Goal: Transaction & Acquisition: Book appointment/travel/reservation

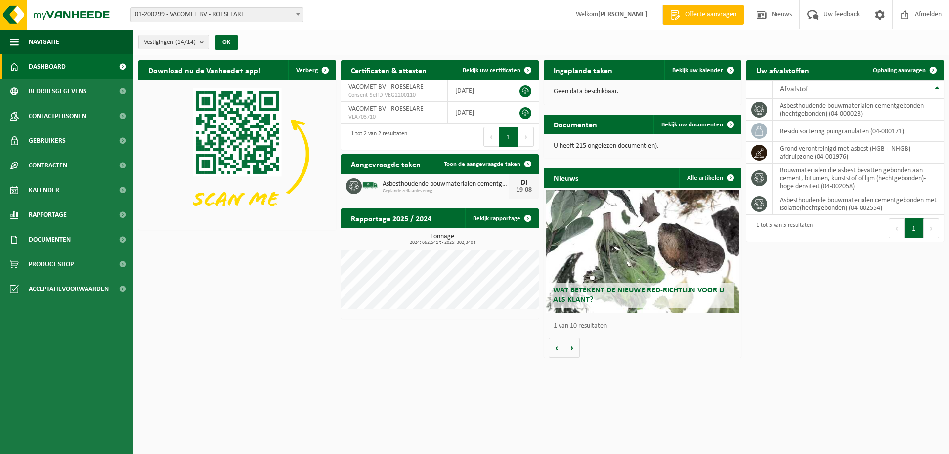
click at [64, 66] on span "Dashboard" at bounding box center [47, 66] width 37 height 25
click at [832, 15] on span "Uw feedback" at bounding box center [841, 14] width 41 height 29
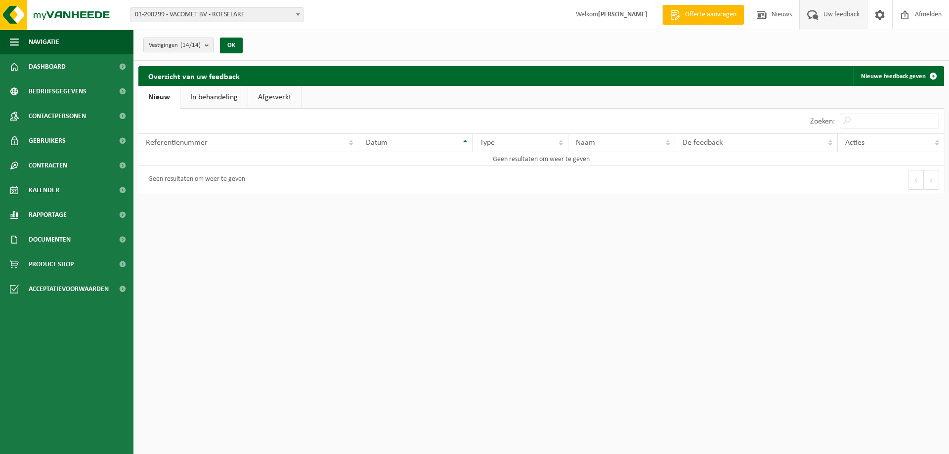
click at [211, 102] on link "In behandeling" at bounding box center [213, 97] width 67 height 23
click at [277, 102] on link "Afgewerkt" at bounding box center [275, 97] width 53 height 23
click at [162, 97] on link "Nieuw" at bounding box center [158, 97] width 40 height 23
click at [58, 67] on span "Dashboard" at bounding box center [47, 66] width 37 height 25
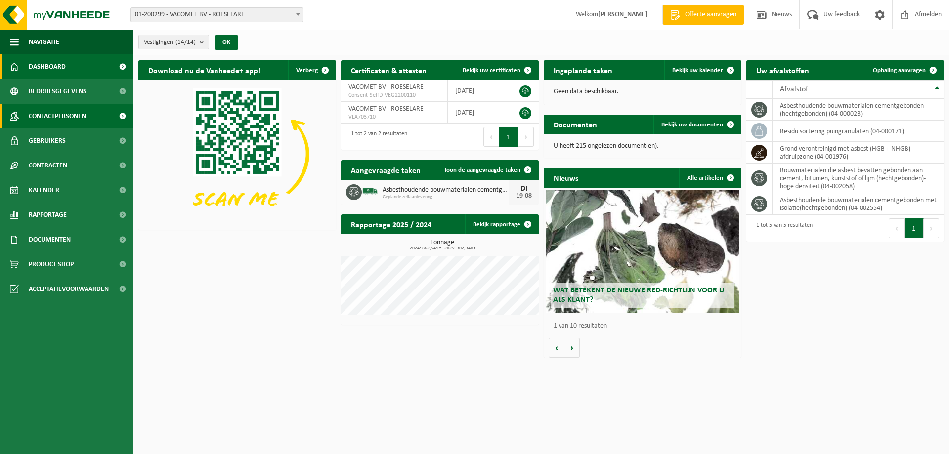
click at [67, 117] on span "Contactpersonen" at bounding box center [57, 116] width 57 height 25
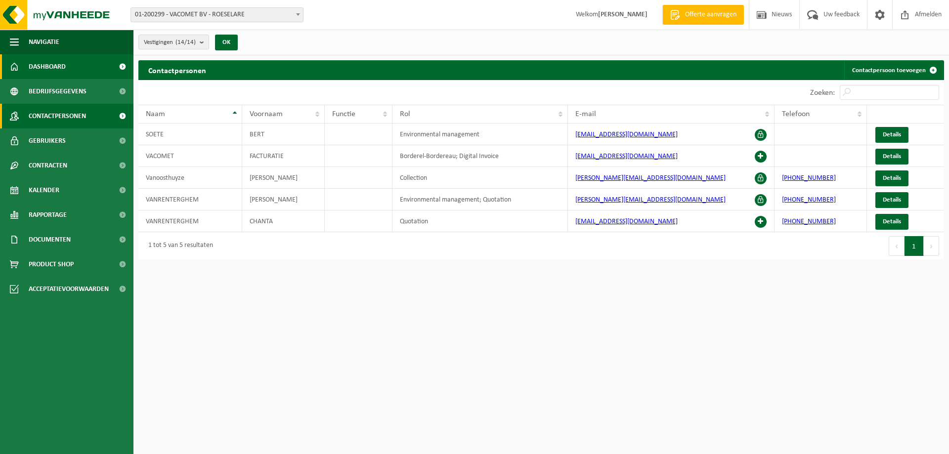
click at [50, 63] on span "Dashboard" at bounding box center [47, 66] width 37 height 25
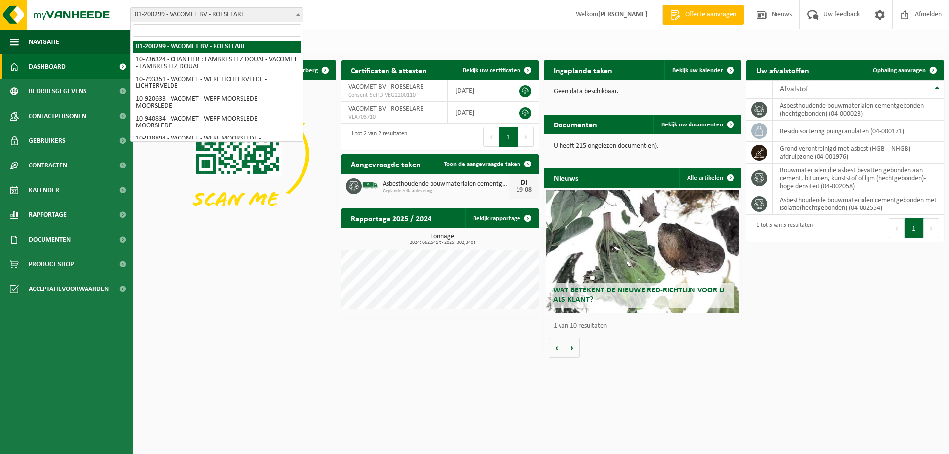
click at [298, 18] on span at bounding box center [298, 14] width 10 height 13
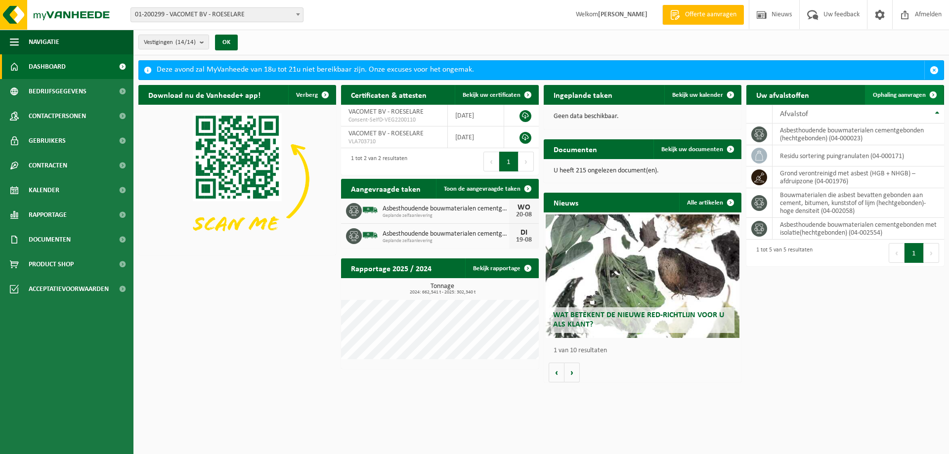
click at [901, 94] on span "Ophaling aanvragen" at bounding box center [898, 95] width 53 height 6
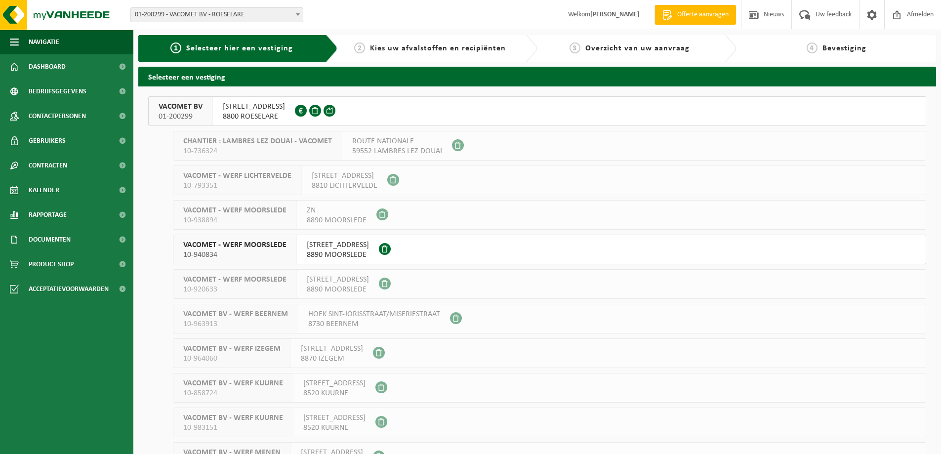
click at [335, 111] on span at bounding box center [330, 111] width 12 height 12
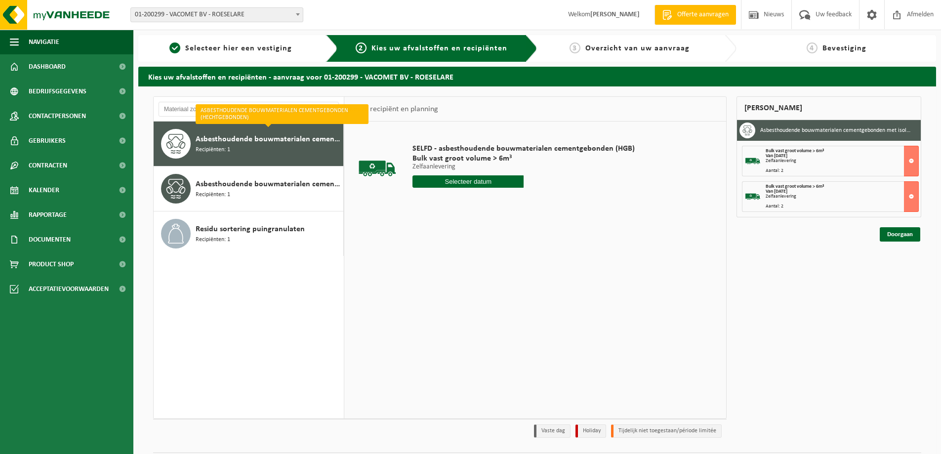
click at [283, 144] on span "Asbesthoudende bouwmaterialen cementgebonden (hechtgebonden)" at bounding box center [268, 139] width 145 height 12
click at [482, 180] on input "text" at bounding box center [468, 181] width 111 height 12
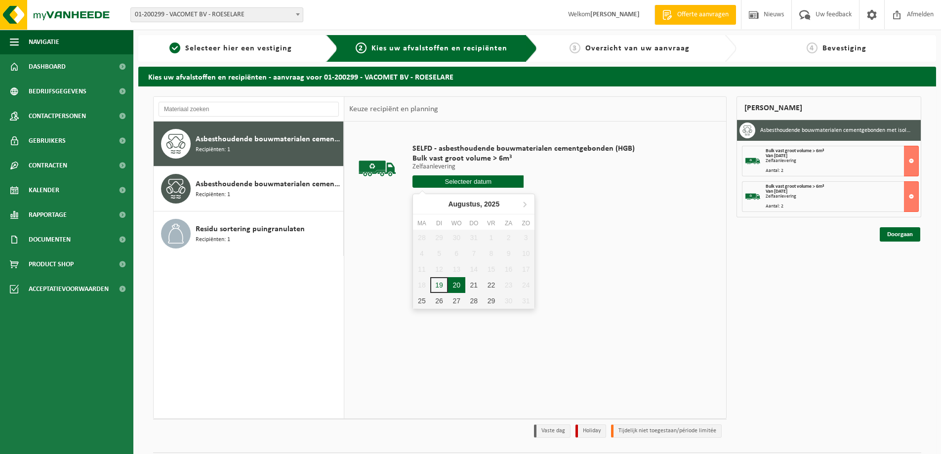
click at [460, 284] on div "20" at bounding box center [456, 285] width 17 height 16
type input "Van [DATE]"
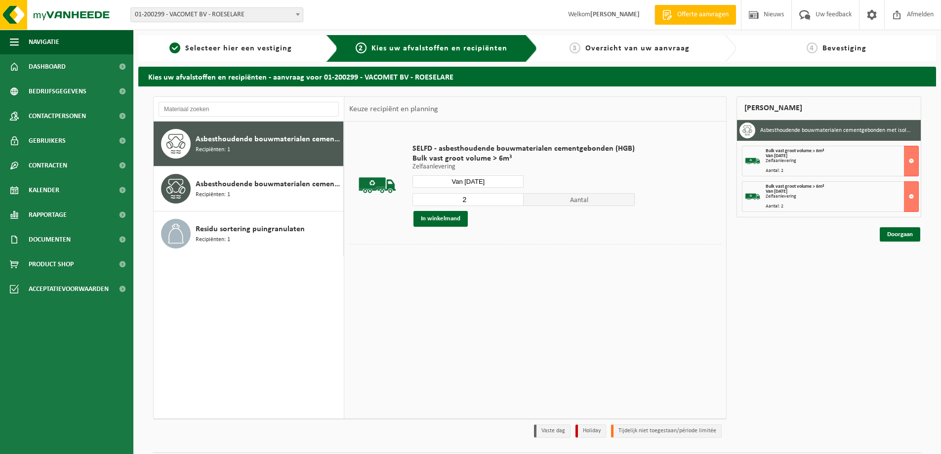
type input "2"
click at [515, 198] on input "2" at bounding box center [468, 199] width 111 height 13
click at [450, 221] on button "In winkelmand" at bounding box center [441, 219] width 54 height 16
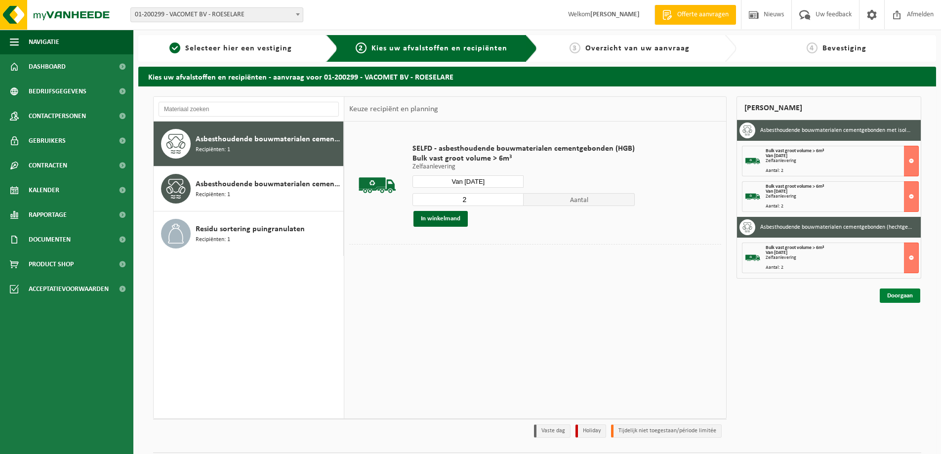
click at [904, 297] on link "Doorgaan" at bounding box center [900, 296] width 41 height 14
